Goal: Communication & Community: Answer question/provide support

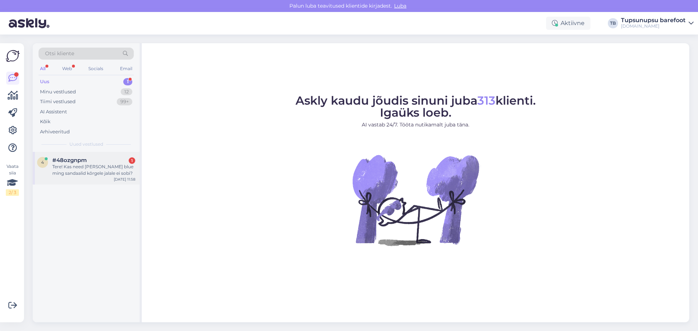
click at [106, 161] on div "#48ozgnpm 1" at bounding box center [93, 160] width 83 height 7
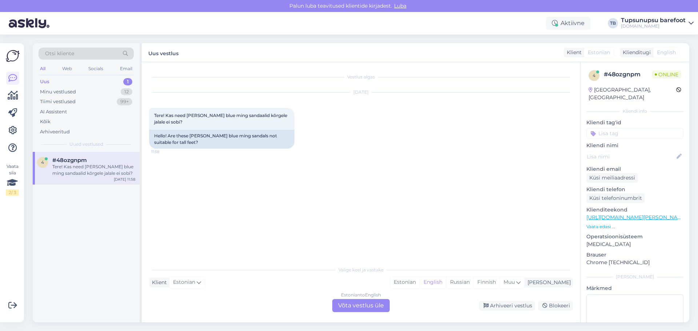
click at [110, 81] on div "Uus 1" at bounding box center [86, 82] width 95 height 10
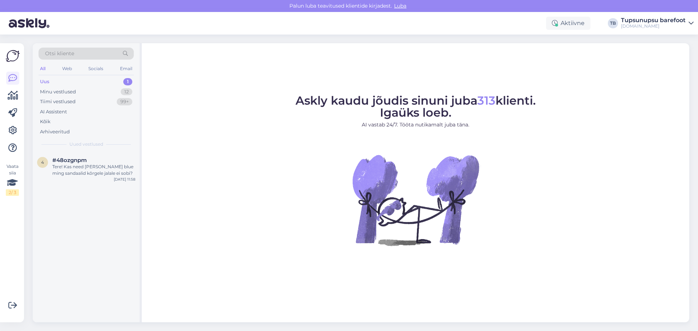
click at [648, 20] on div "Tupsunupsu barefoot" at bounding box center [653, 20] width 65 height 6
click at [629, 69] on div "Logi välja" at bounding box center [628, 74] width 129 height 13
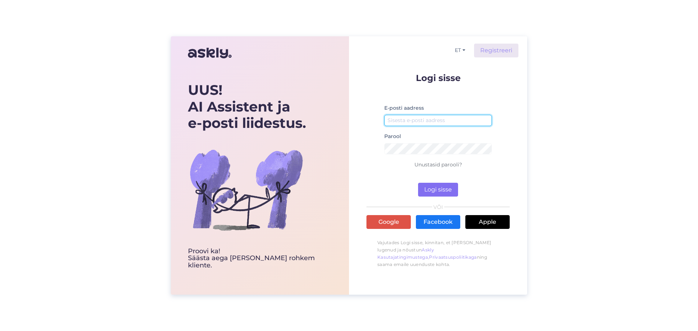
type input "simkojane@gmail.com"
click at [431, 190] on button "Logi sisse" at bounding box center [438, 190] width 40 height 14
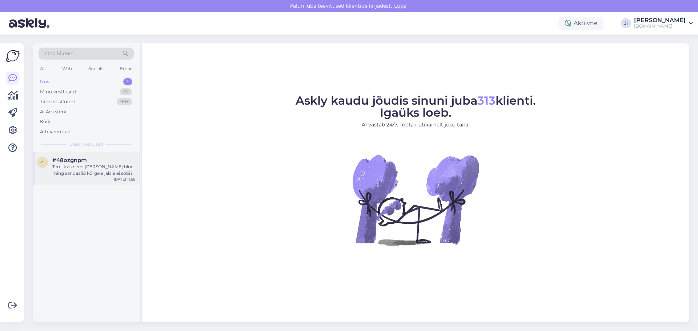
click at [86, 181] on div "4 #48ozgnpm Tere! Kas need Jonap Zula blue ming sandaalid kõrgele jalale ei sob…" at bounding box center [86, 168] width 107 height 33
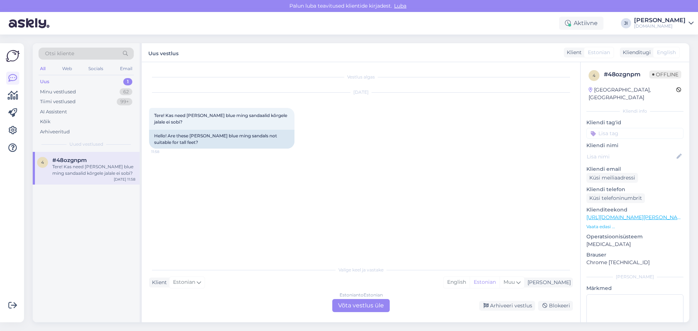
click at [362, 307] on div "Estonian to Estonian Võta vestlus üle" at bounding box center [360, 305] width 57 height 13
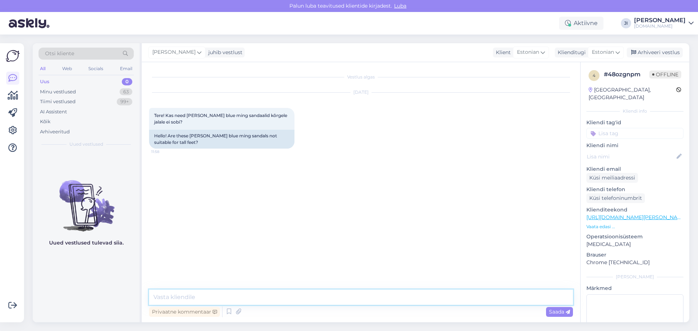
click at [257, 301] on textarea at bounding box center [361, 297] width 424 height 15
type textarea "Tere! Need sandaalid on keksmisele ja madalamale jalale sobivad"
click at [554, 310] on span "Saada" at bounding box center [559, 312] width 21 height 7
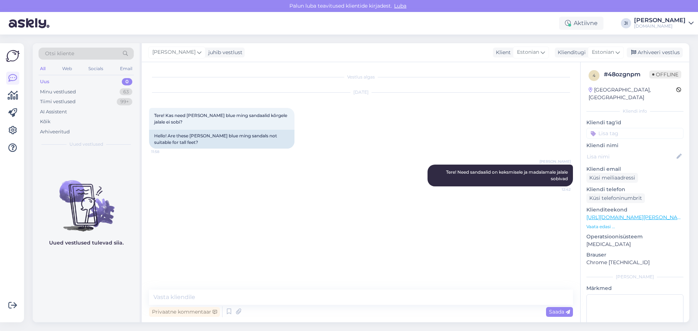
click at [615, 128] on input at bounding box center [634, 133] width 97 height 11
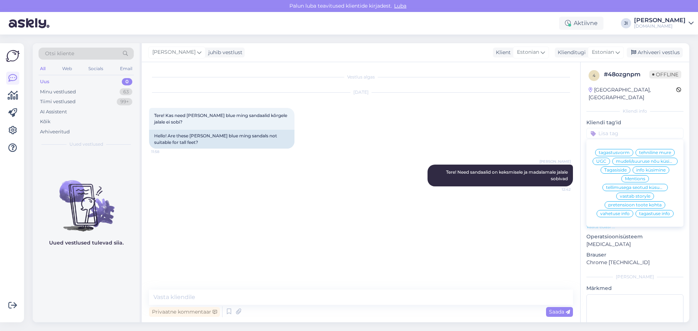
click at [653, 172] on span "info küsimine" at bounding box center [650, 170] width 29 height 4
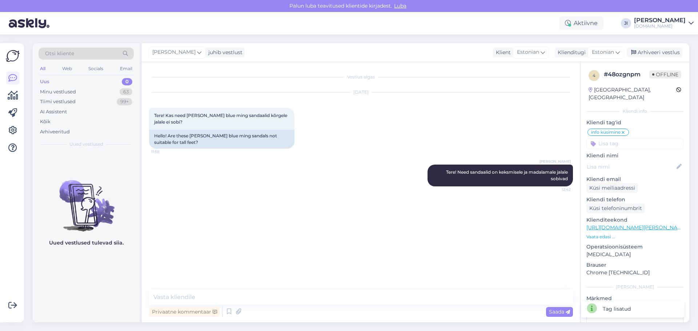
click at [92, 80] on div "Uus 0" at bounding box center [86, 82] width 95 height 10
click at [270, 304] on textarea at bounding box center [361, 297] width 424 height 15
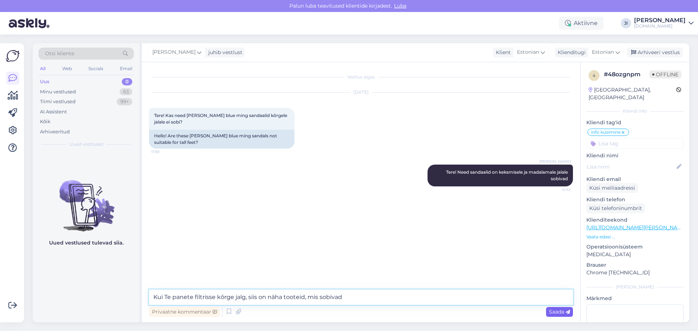
type textarea "Kui Te panete filtrisse kõrge jalg, siis on näha tooteid, mis sobivad"
click at [551, 315] on div "Saada" at bounding box center [559, 312] width 27 height 10
